Goal: Navigation & Orientation: Find specific page/section

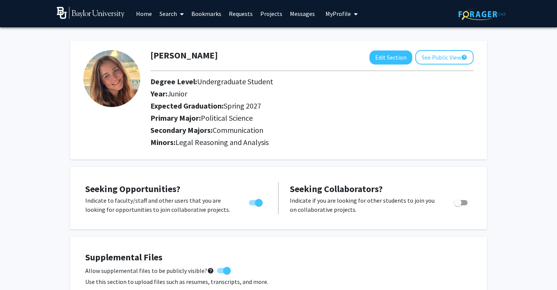
click at [267, 16] on link "Projects" at bounding box center [272, 13] width 30 height 27
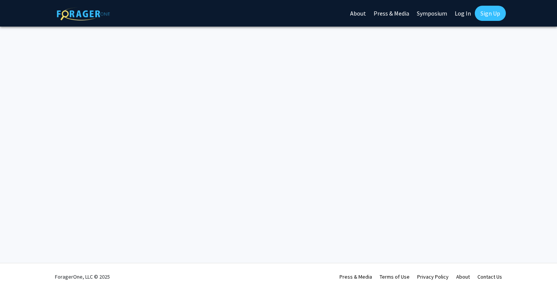
click at [456, 17] on link "Log In" at bounding box center [463, 13] width 24 height 27
click at [463, 13] on link "Log In" at bounding box center [463, 13] width 24 height 27
click at [78, 11] on img at bounding box center [83, 13] width 53 height 13
click at [466, 17] on link "Log In" at bounding box center [463, 13] width 24 height 27
click at [458, 14] on link "Log In" at bounding box center [463, 13] width 24 height 27
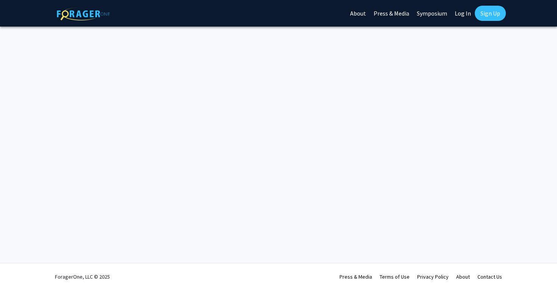
click at [482, 14] on link "Sign Up" at bounding box center [490, 13] width 31 height 15
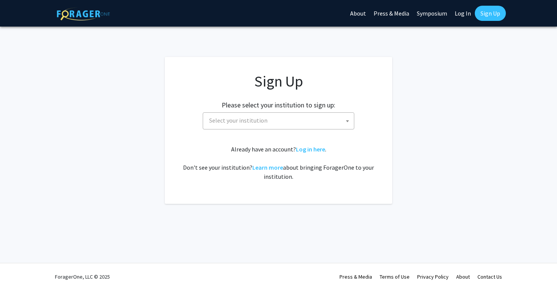
click at [458, 17] on link "Log In" at bounding box center [463, 13] width 24 height 27
click at [466, 10] on link "Log In" at bounding box center [463, 13] width 24 height 27
click at [465, 14] on link "Log In" at bounding box center [463, 13] width 24 height 27
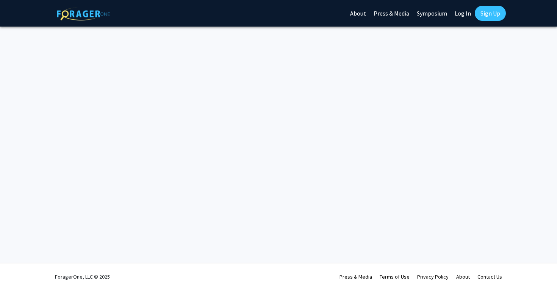
click at [468, 17] on link "Log In" at bounding box center [463, 13] width 24 height 27
click at [463, 14] on link "Log In" at bounding box center [463, 13] width 24 height 27
click at [76, 8] on img at bounding box center [83, 13] width 53 height 13
click at [77, 15] on img at bounding box center [83, 13] width 53 height 13
click at [458, 14] on link "Log In" at bounding box center [463, 13] width 24 height 27
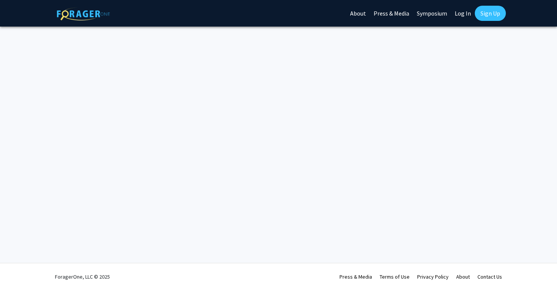
click at [458, 14] on link "Log In" at bounding box center [463, 13] width 24 height 27
